Goal: Information Seeking & Learning: Find specific fact

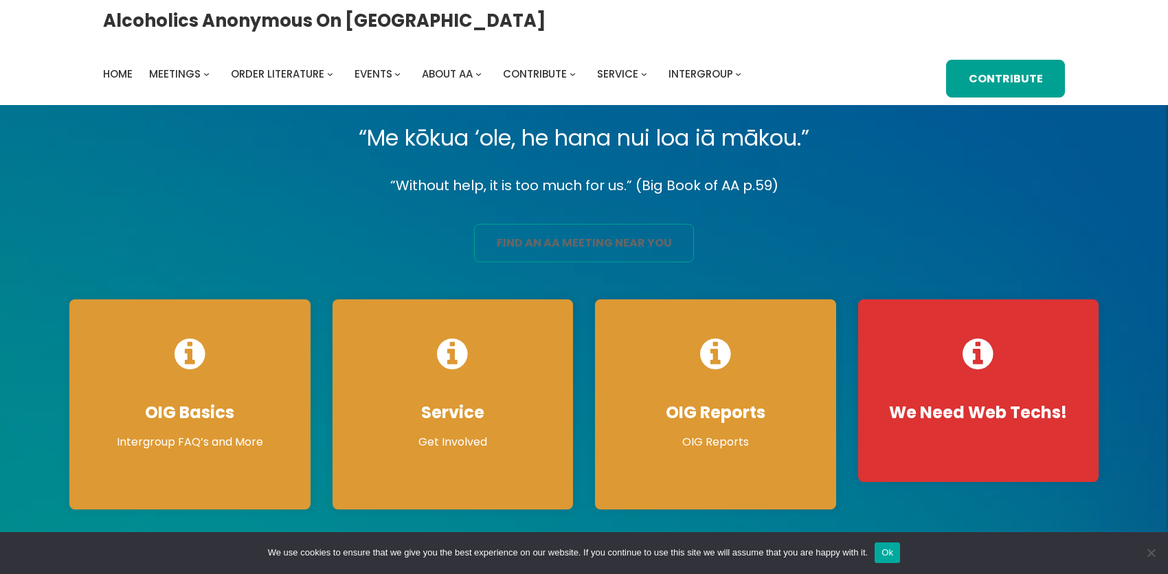
click at [635, 263] on link "find an aa meeting near you" at bounding box center [584, 243] width 220 height 38
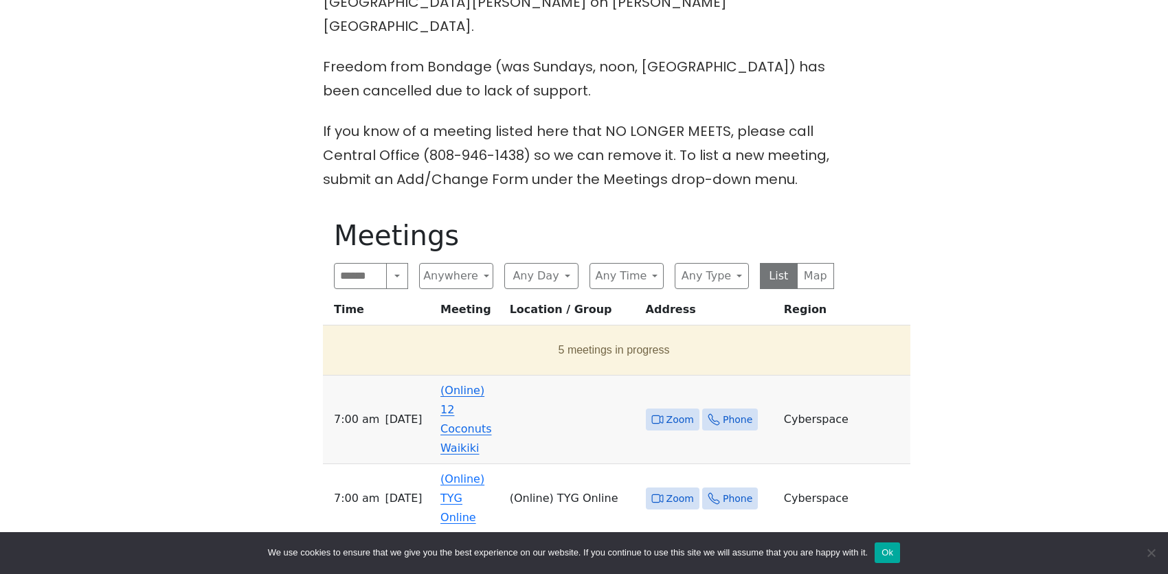
scroll to position [618, 0]
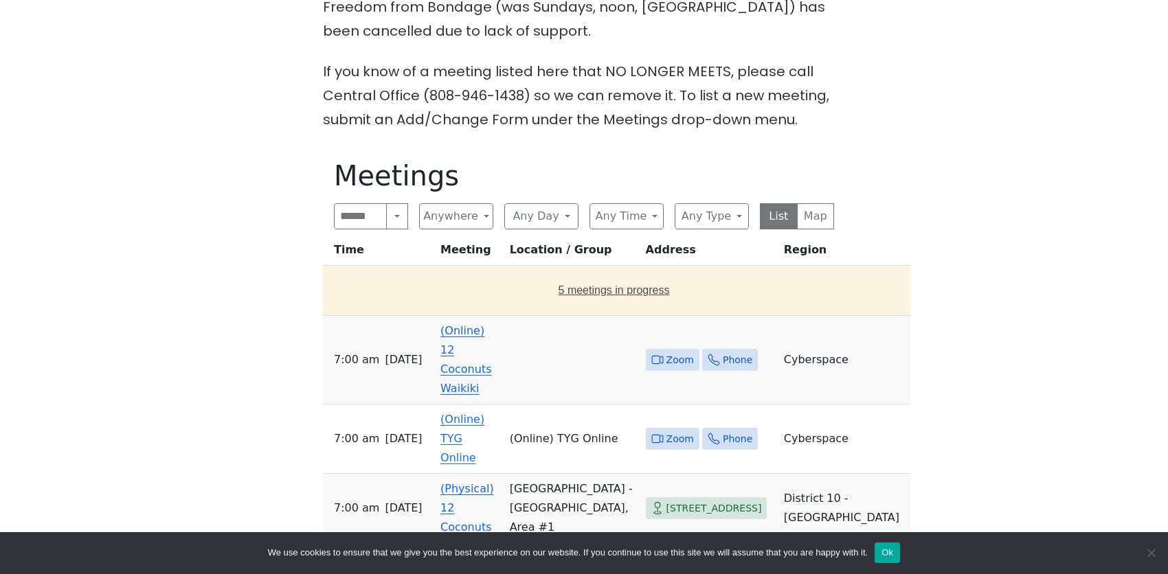
click at [601, 271] on button "5 meetings in progress" at bounding box center [613, 290] width 571 height 38
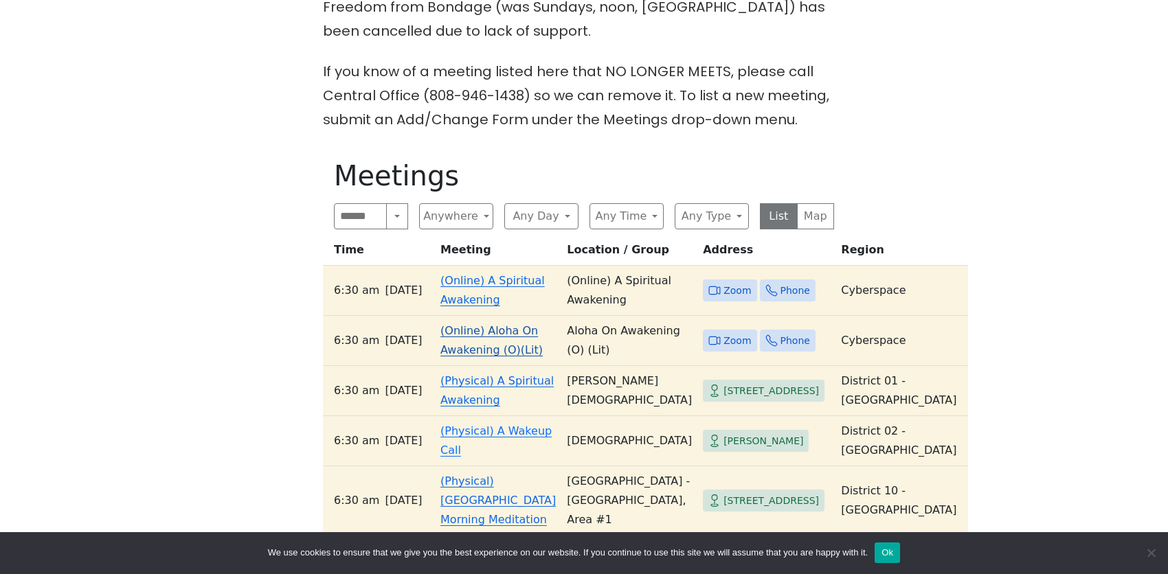
click at [492, 353] on td "(Online) Aloha On Awakening (O)(Lit)" at bounding box center [498, 341] width 126 height 50
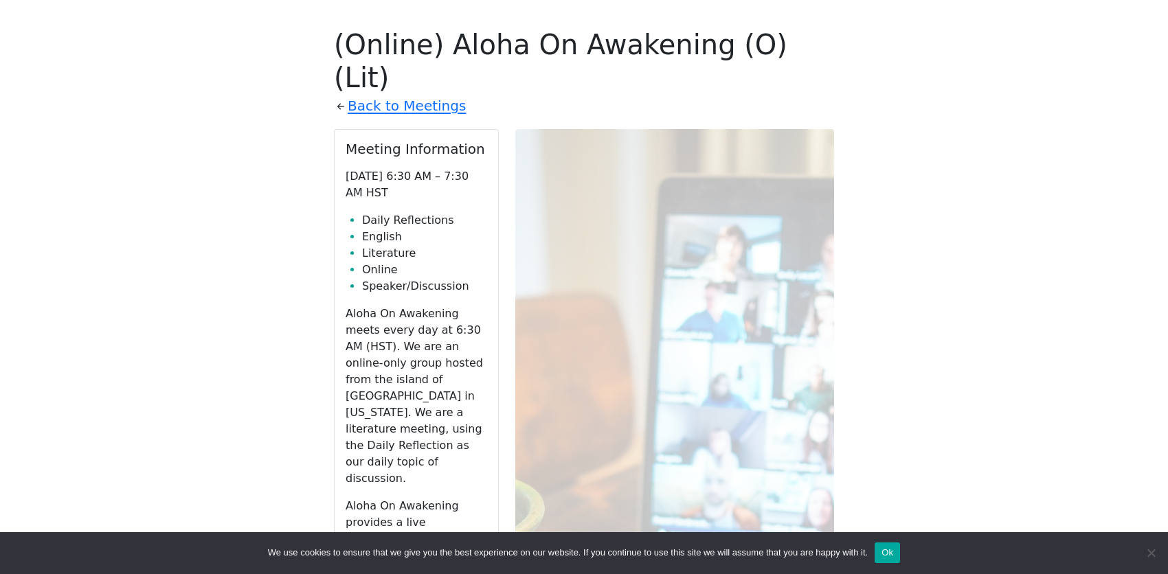
scroll to position [780, 0]
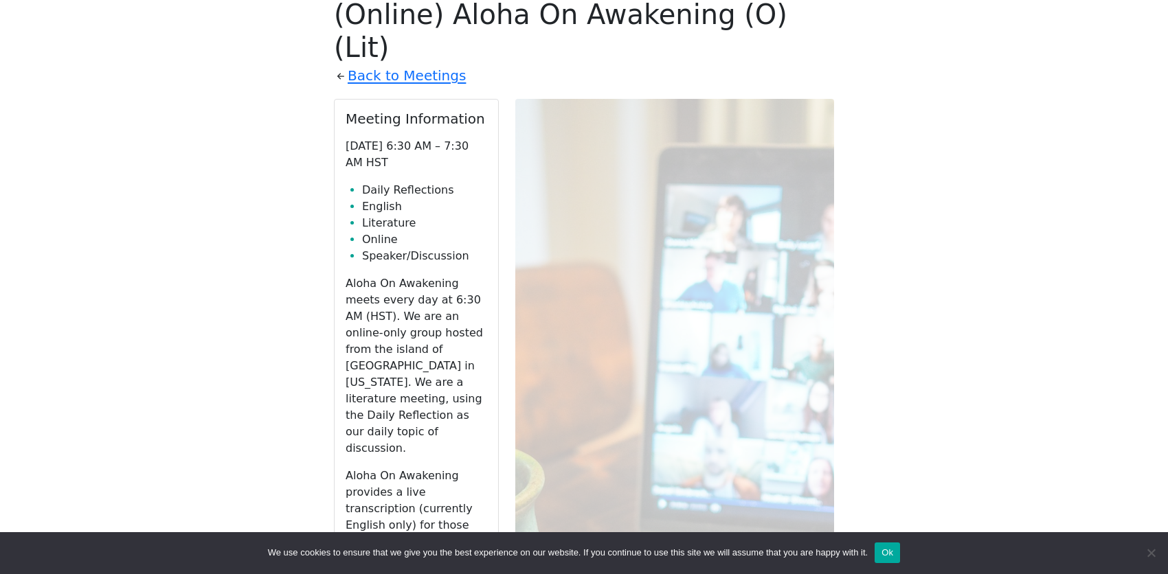
click at [476, 561] on link "Zoom" at bounding box center [417, 574] width 142 height 26
